Goal: Task Accomplishment & Management: Manage account settings

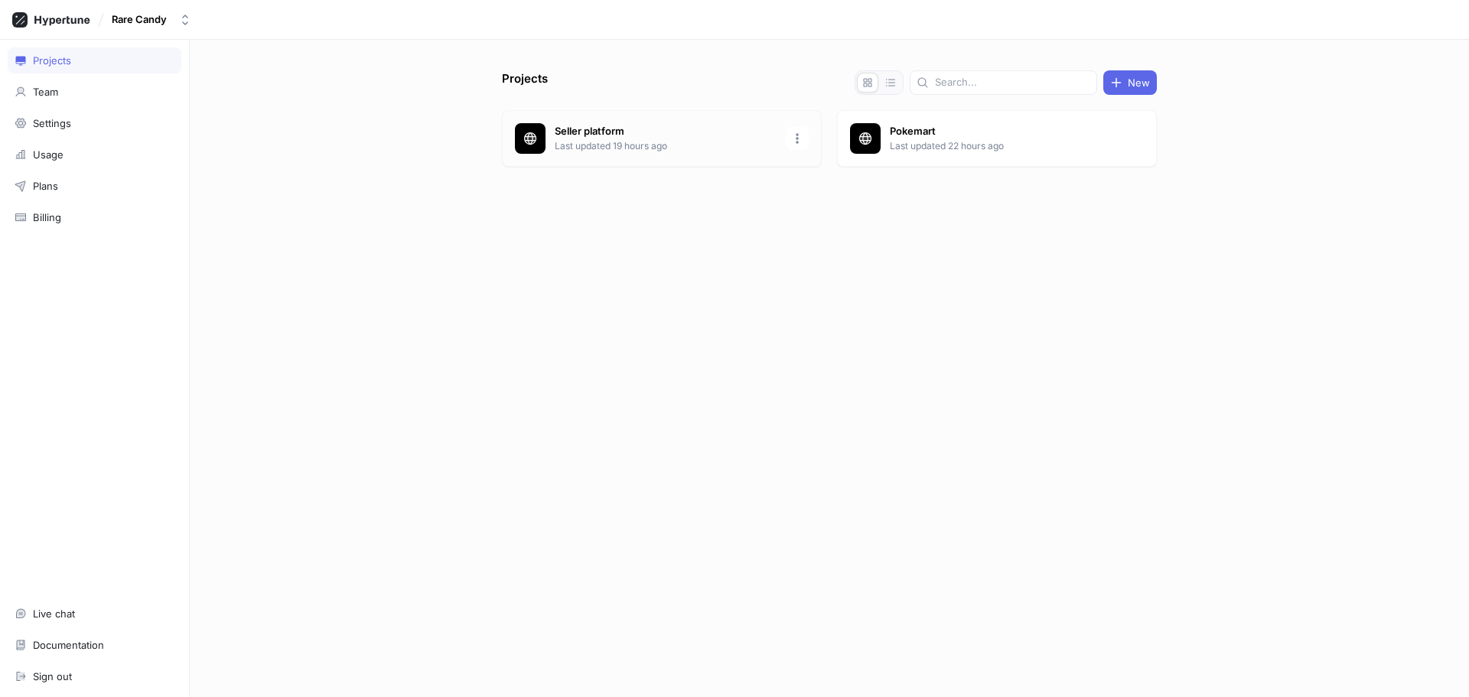
click at [711, 132] on p "Seller platform" at bounding box center [666, 131] width 222 height 15
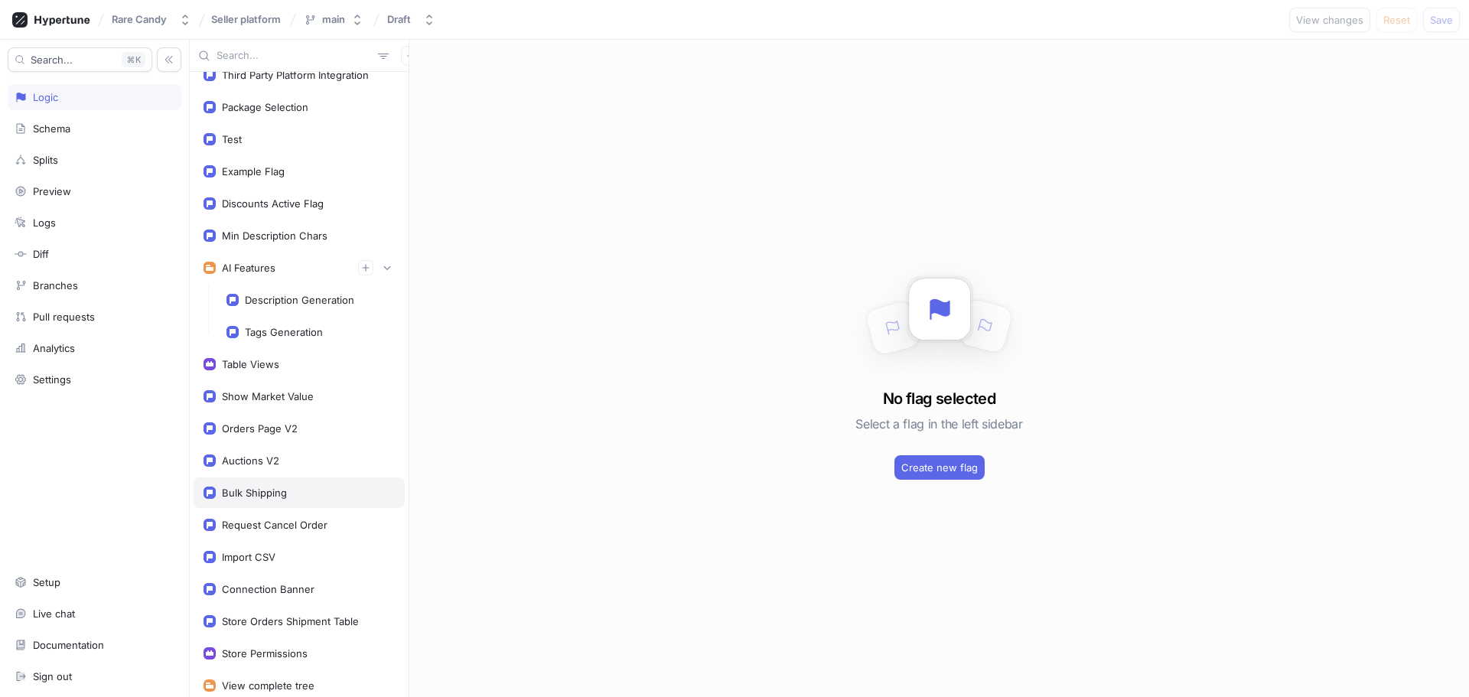
scroll to position [133, 0]
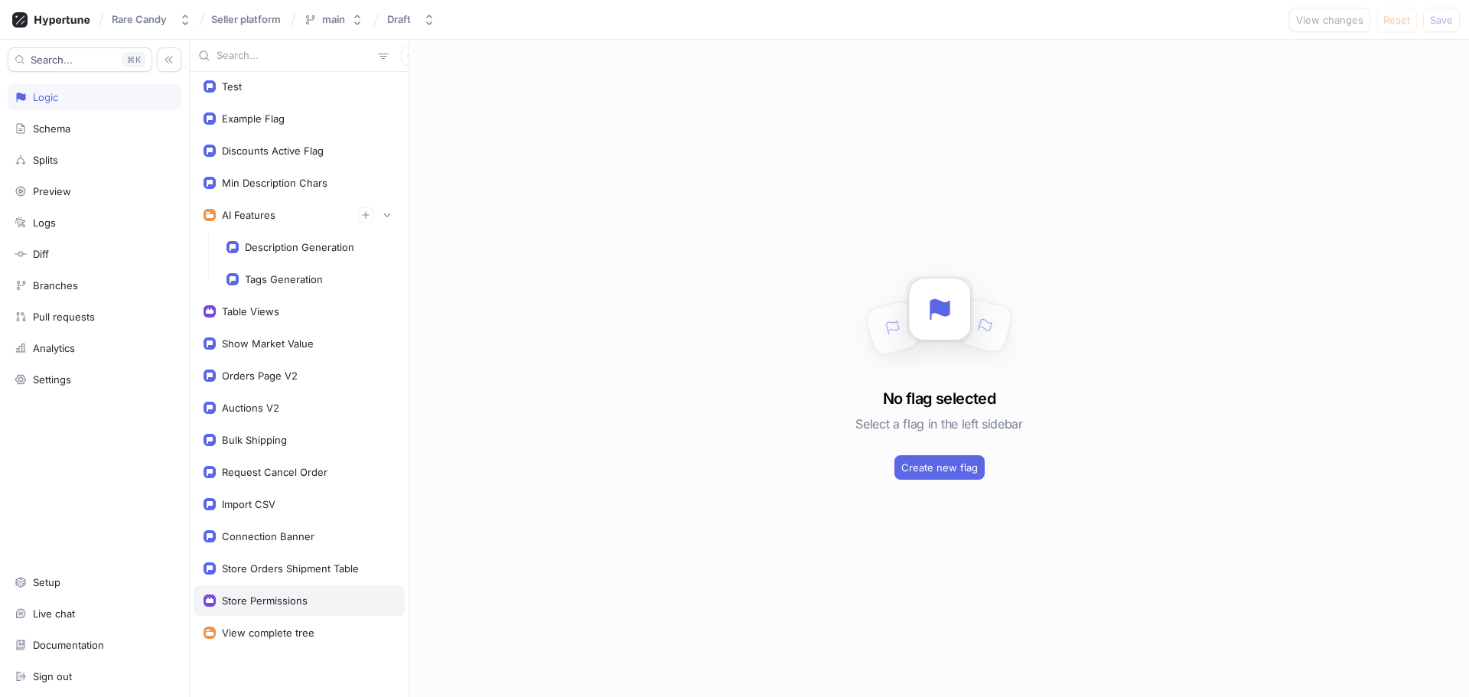
drag, startPoint x: 267, startPoint y: 601, endPoint x: 329, endPoint y: 614, distance: 63.2
click at [268, 601] on div "Store Permissions" at bounding box center [265, 601] width 86 height 12
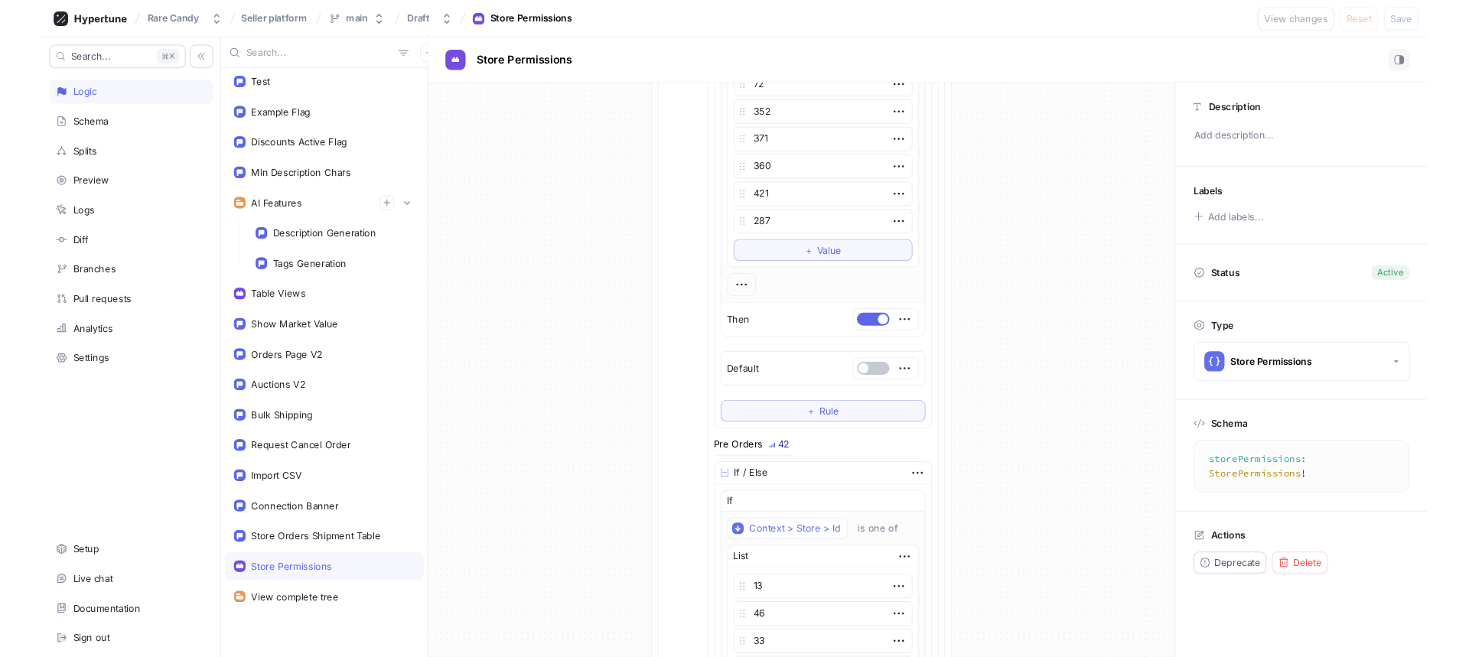
scroll to position [2678, 0]
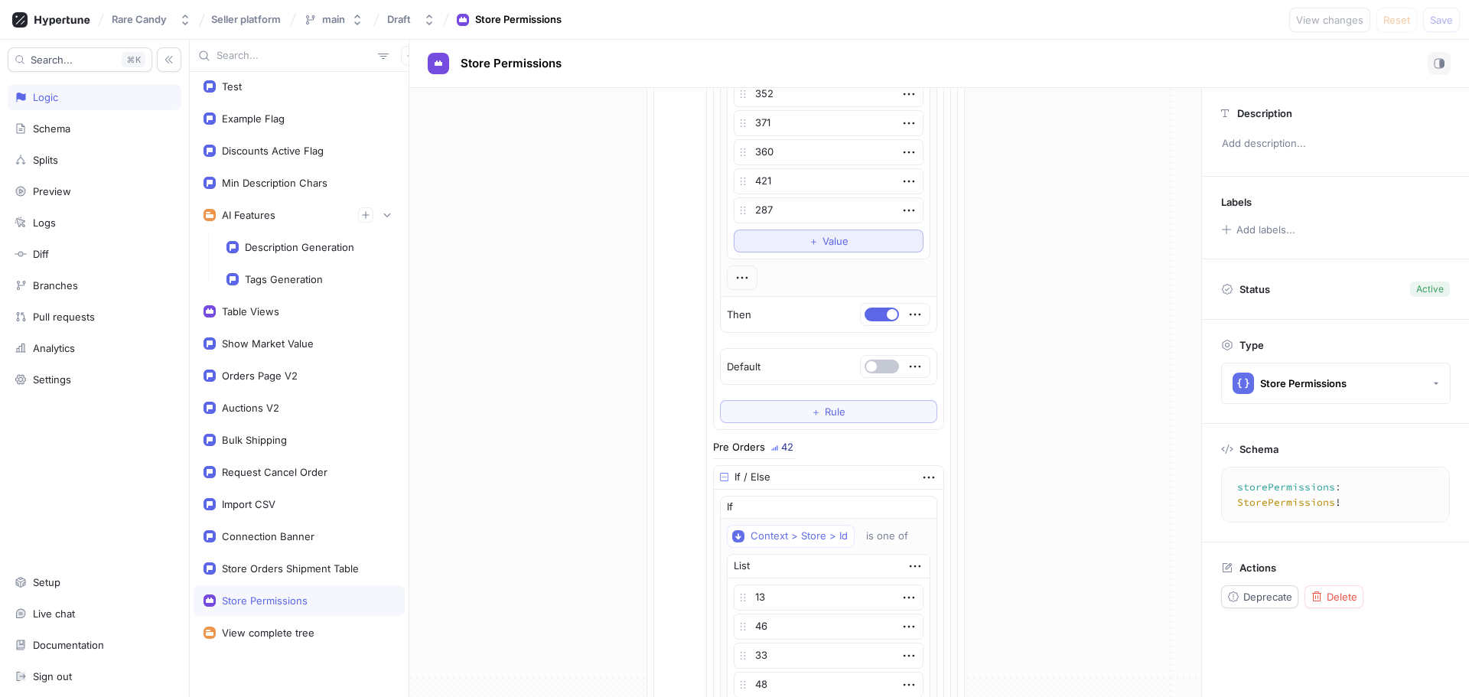
click at [823, 243] on span "Value" at bounding box center [836, 240] width 26 height 9
type textarea "x"
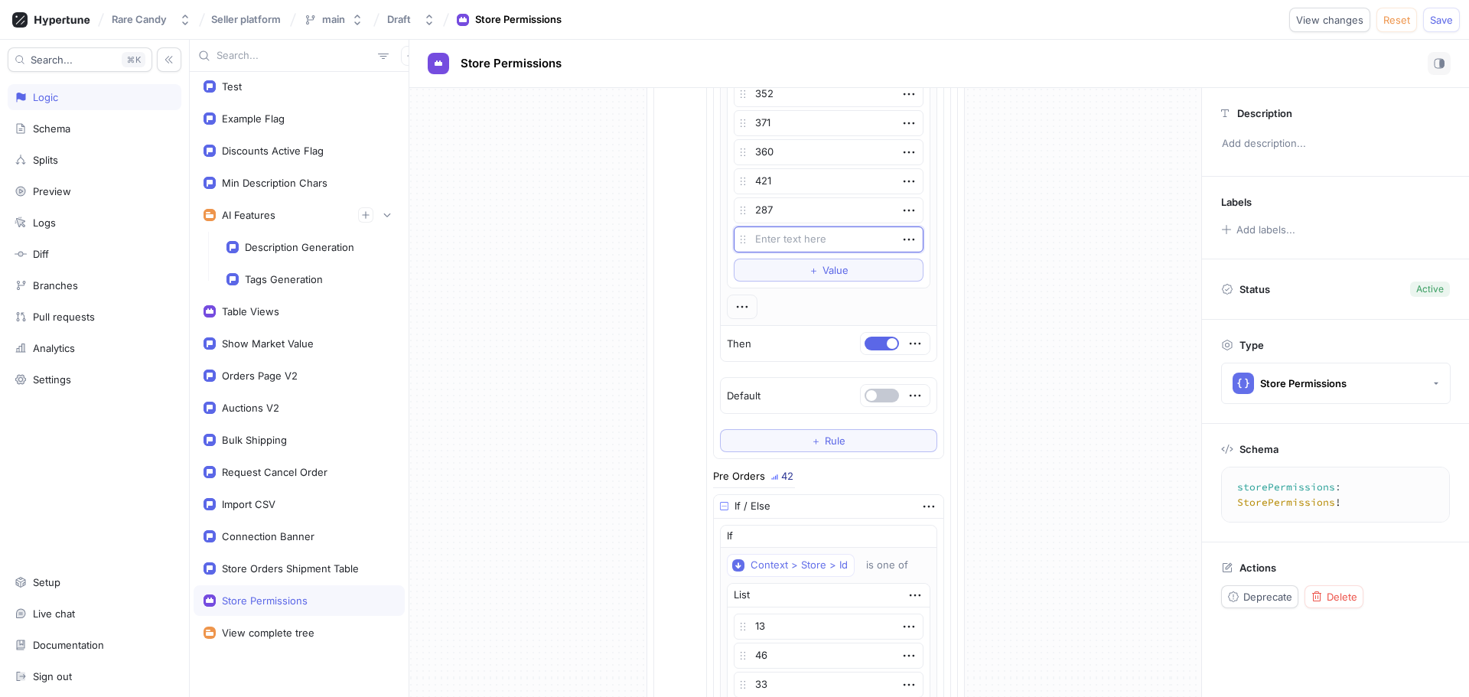
type textarea "425"
type textarea "x"
type textarea "425"
click at [1435, 26] on button "Save" at bounding box center [1441, 20] width 37 height 24
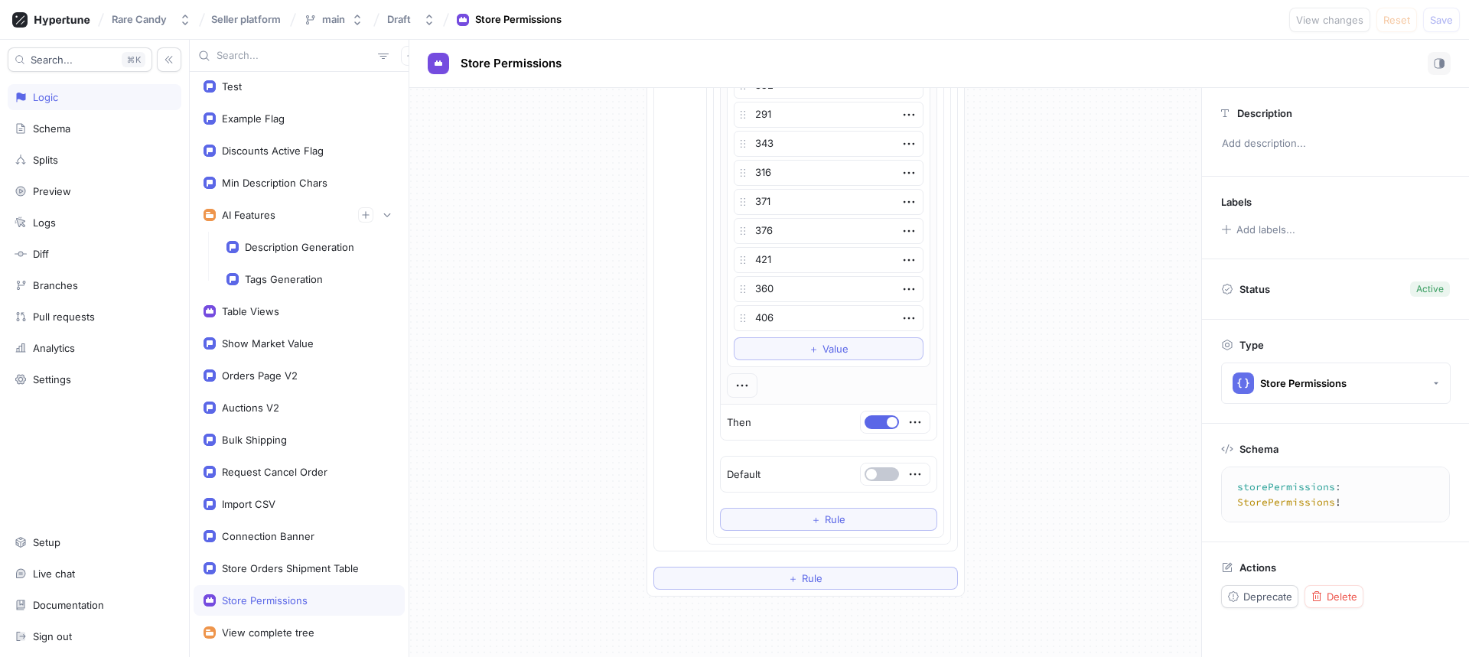
scroll to position [3673, 0]
click at [836, 335] on span "Value" at bounding box center [836, 331] width 26 height 9
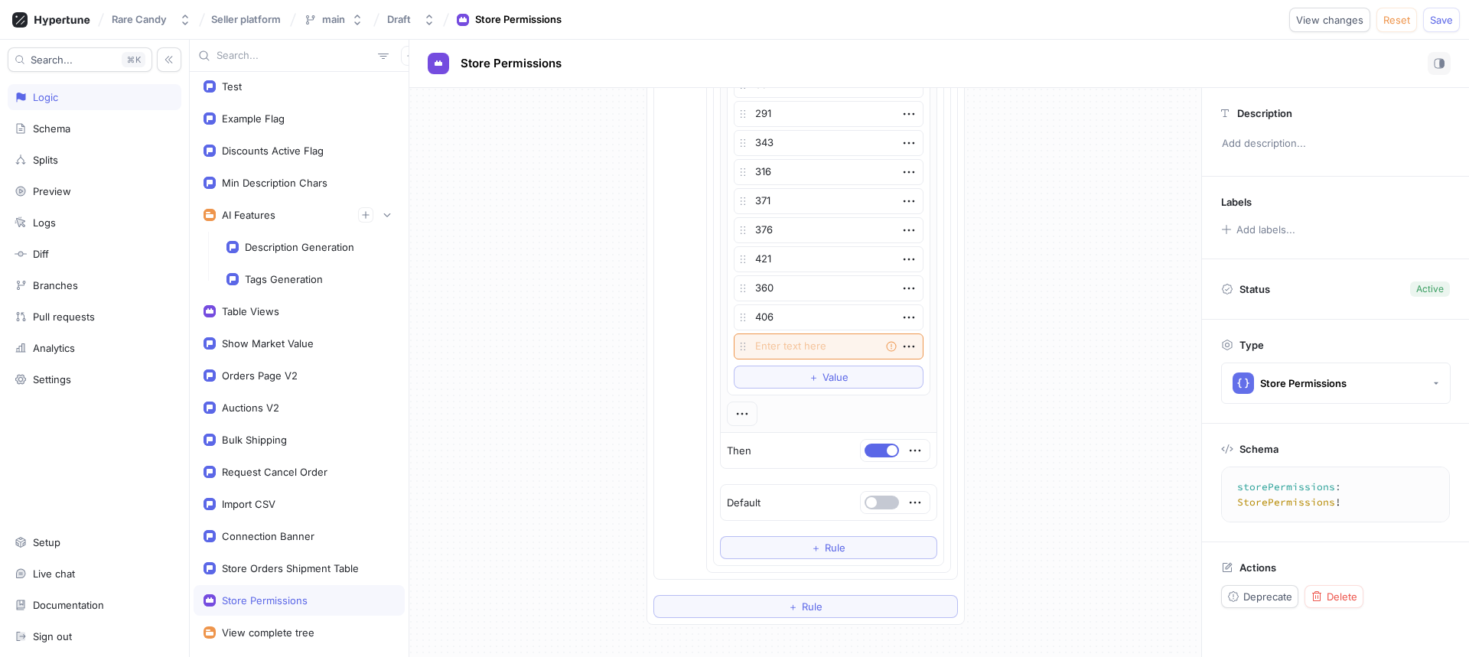
scroll to position [3833, 0]
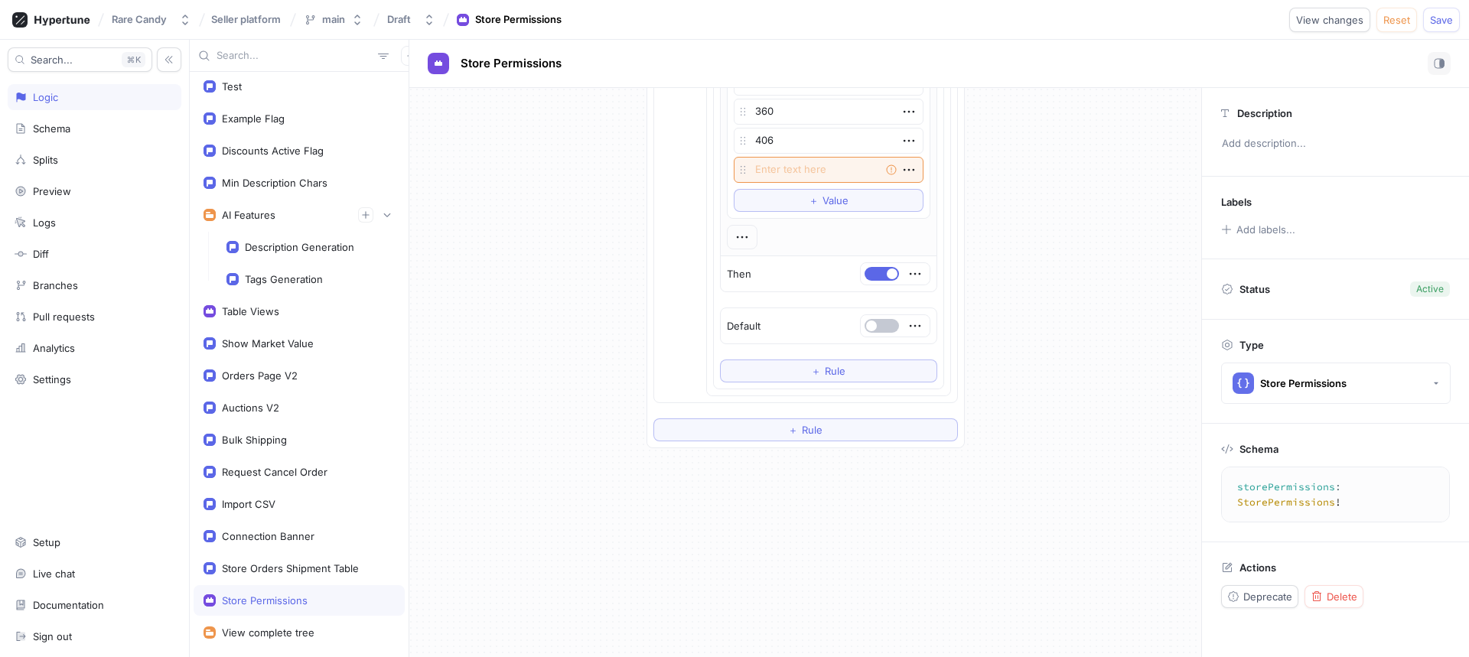
click at [901, 169] on icon "button" at bounding box center [909, 169] width 17 height 17
click at [919, 194] on p "Delete" at bounding box center [930, 198] width 31 height 15
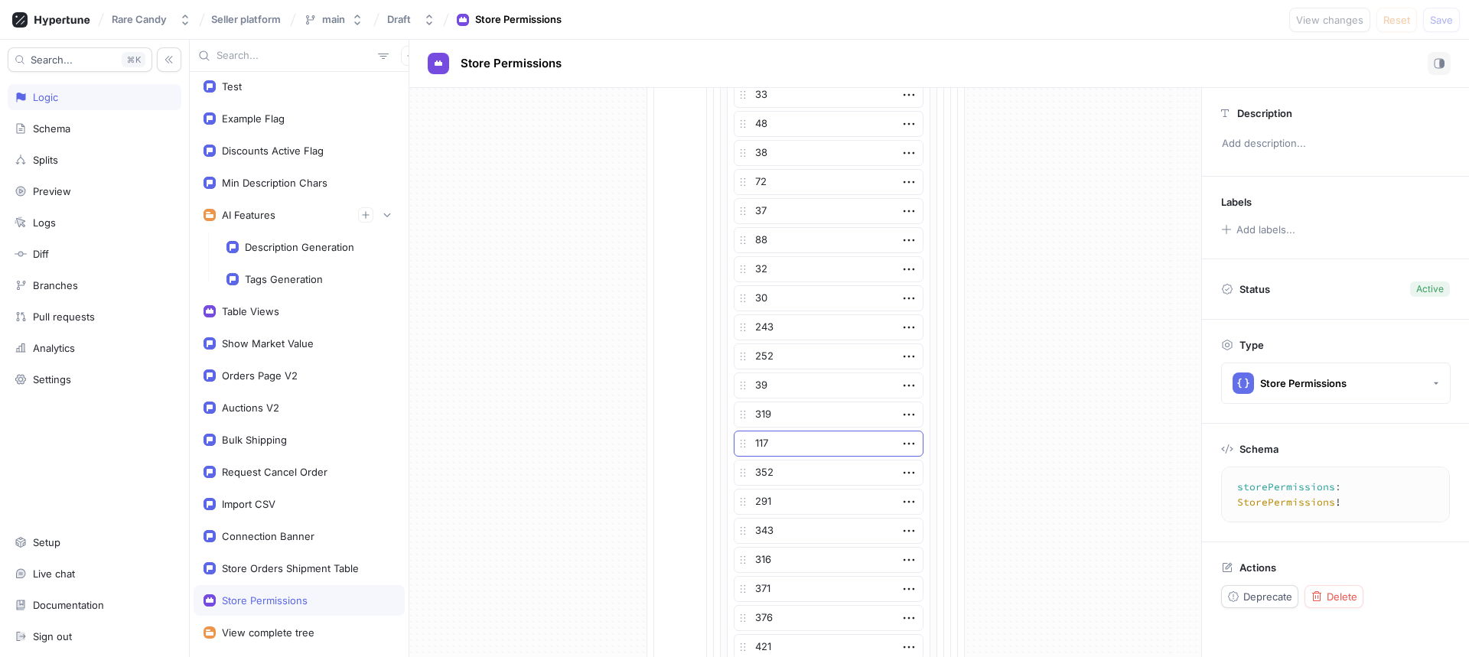
scroll to position [3804, 0]
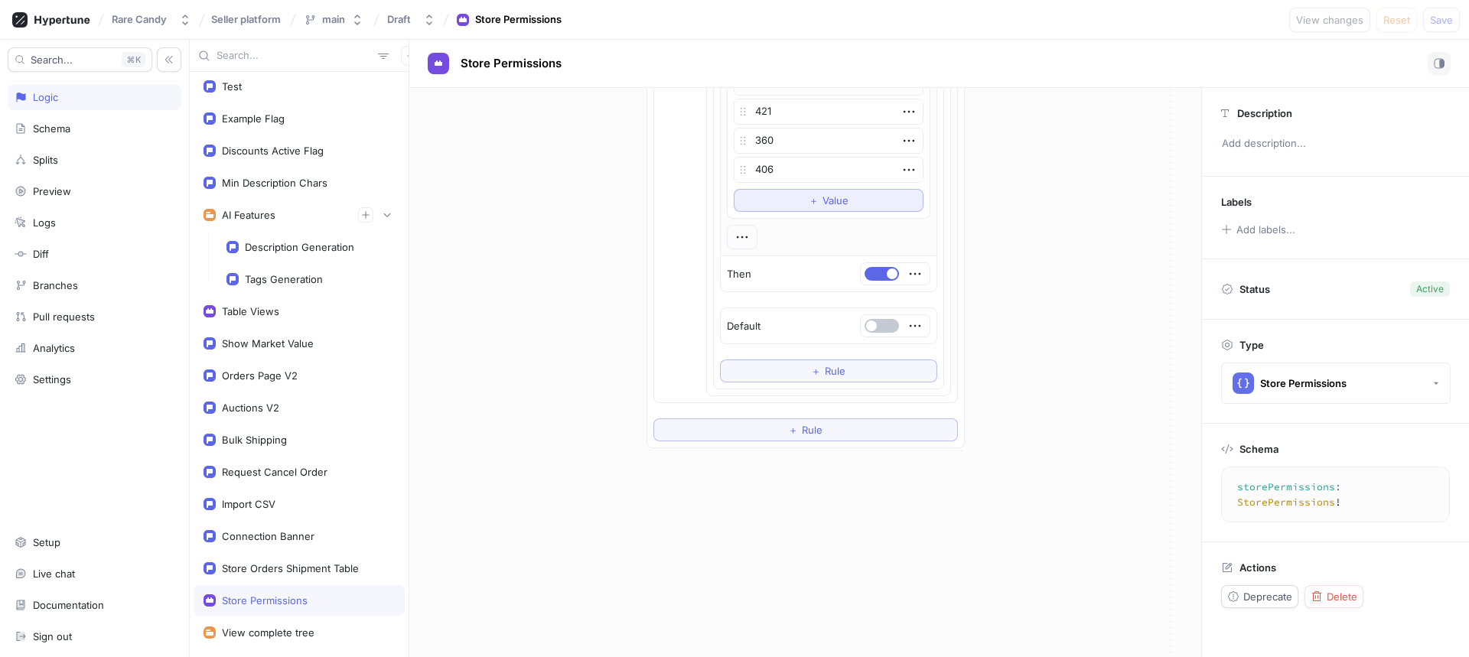
click at [828, 196] on span "Value" at bounding box center [836, 200] width 26 height 9
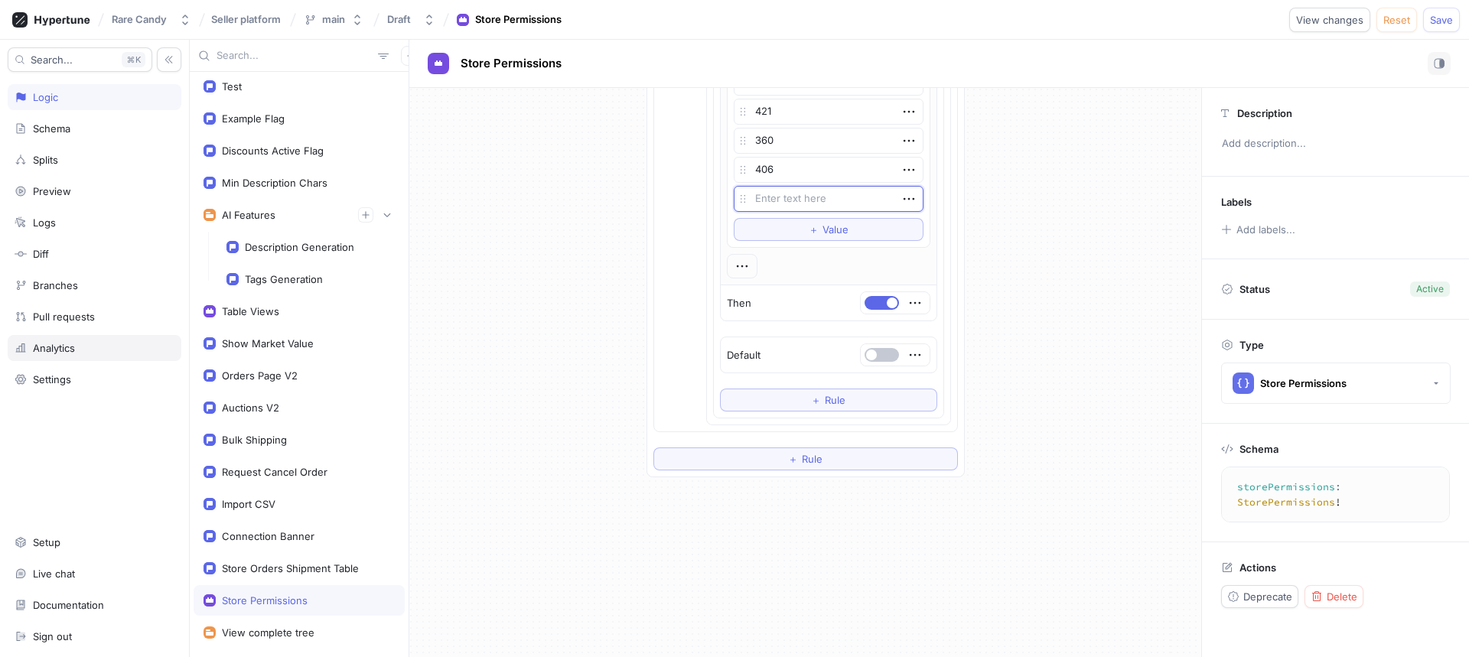
type textarea "x"
type textarea "4"
type textarea "x"
type textarea "42"
type textarea "x"
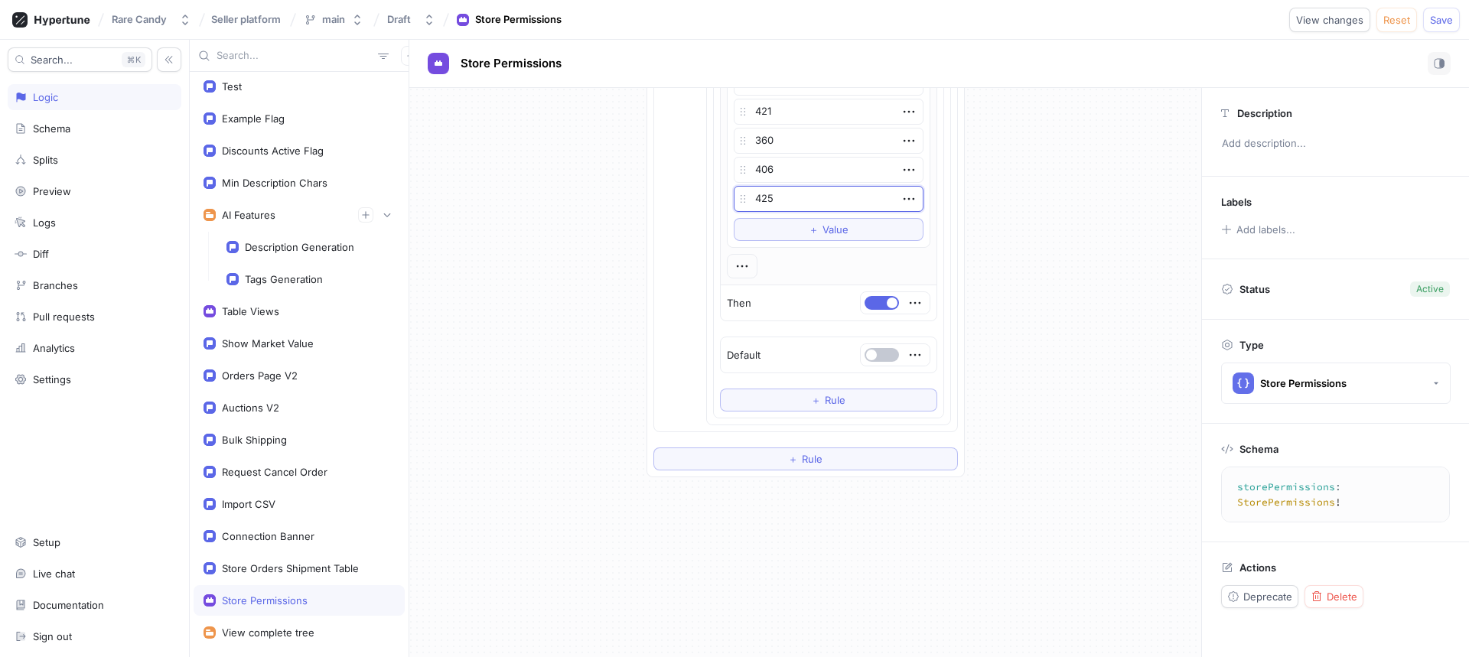
type textarea "425"
click at [1441, 16] on span "Save" at bounding box center [1441, 19] width 23 height 9
type textarea "x"
